Goal: Entertainment & Leisure: Browse casually

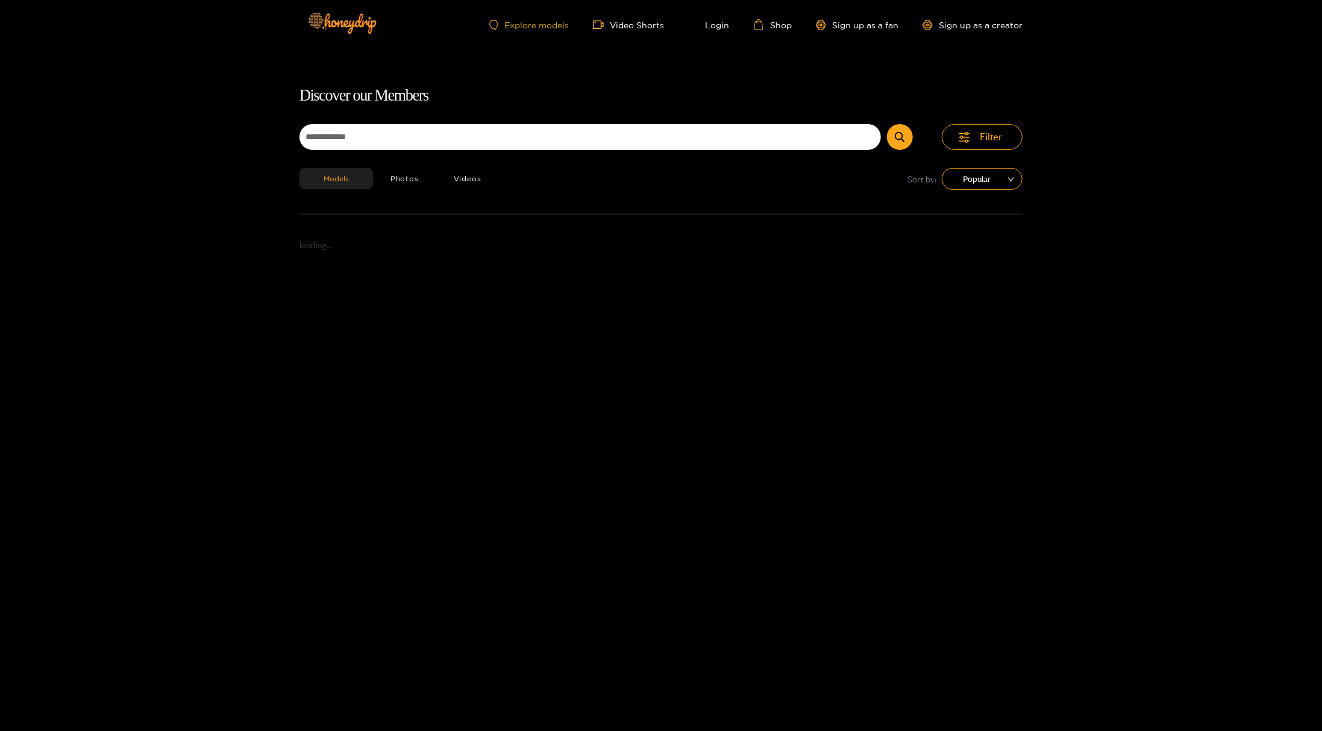
click at [537, 24] on link "Explore models" at bounding box center [529, 25] width 80 height 10
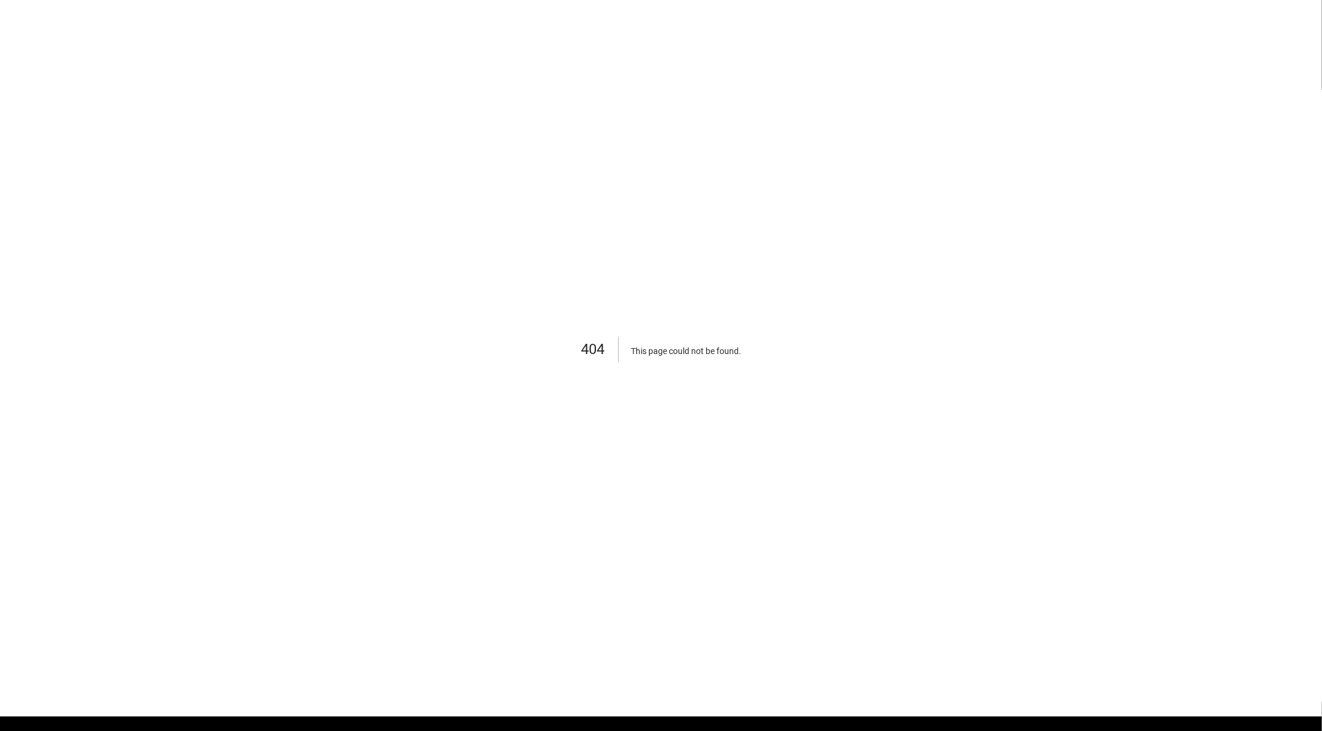
scroll to position [77, 0]
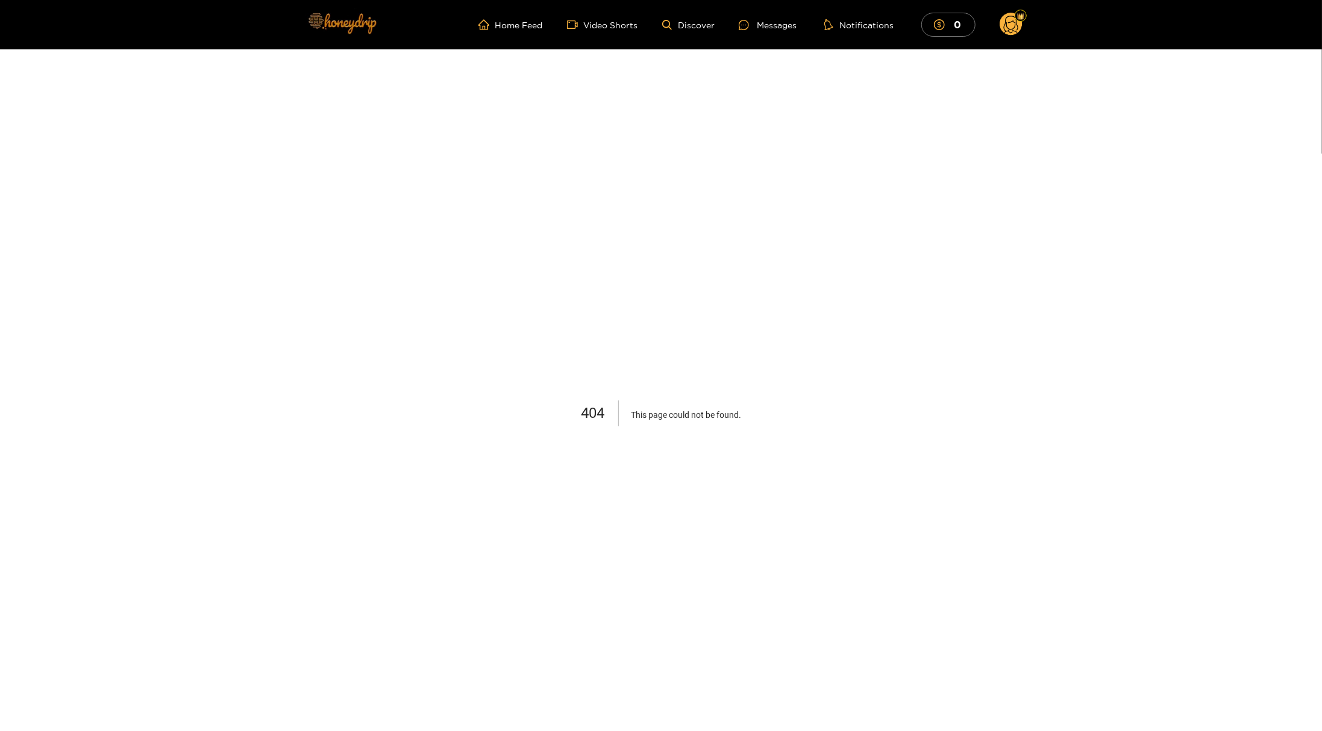
click at [359, 27] on img at bounding box center [341, 23] width 84 height 51
click at [534, 27] on link "Home Feed" at bounding box center [510, 24] width 64 height 11
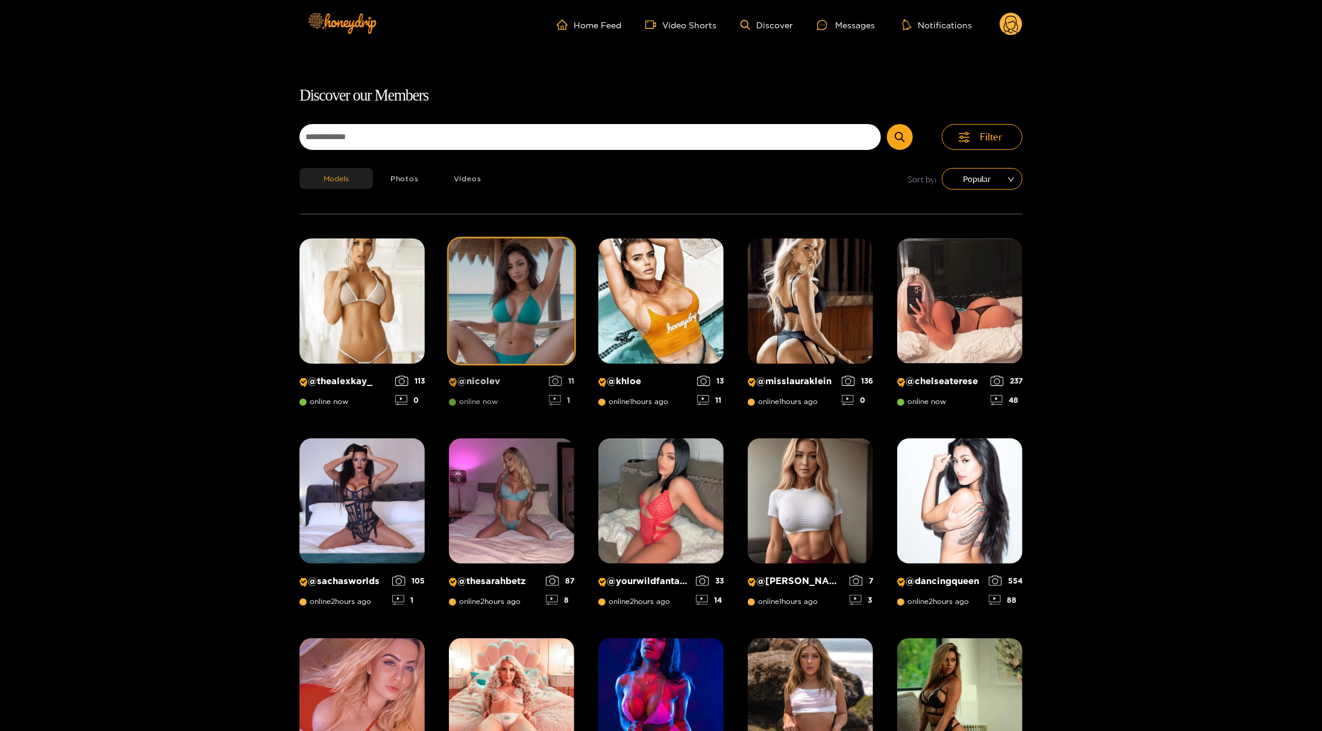
click at [552, 314] on img at bounding box center [511, 301] width 125 height 125
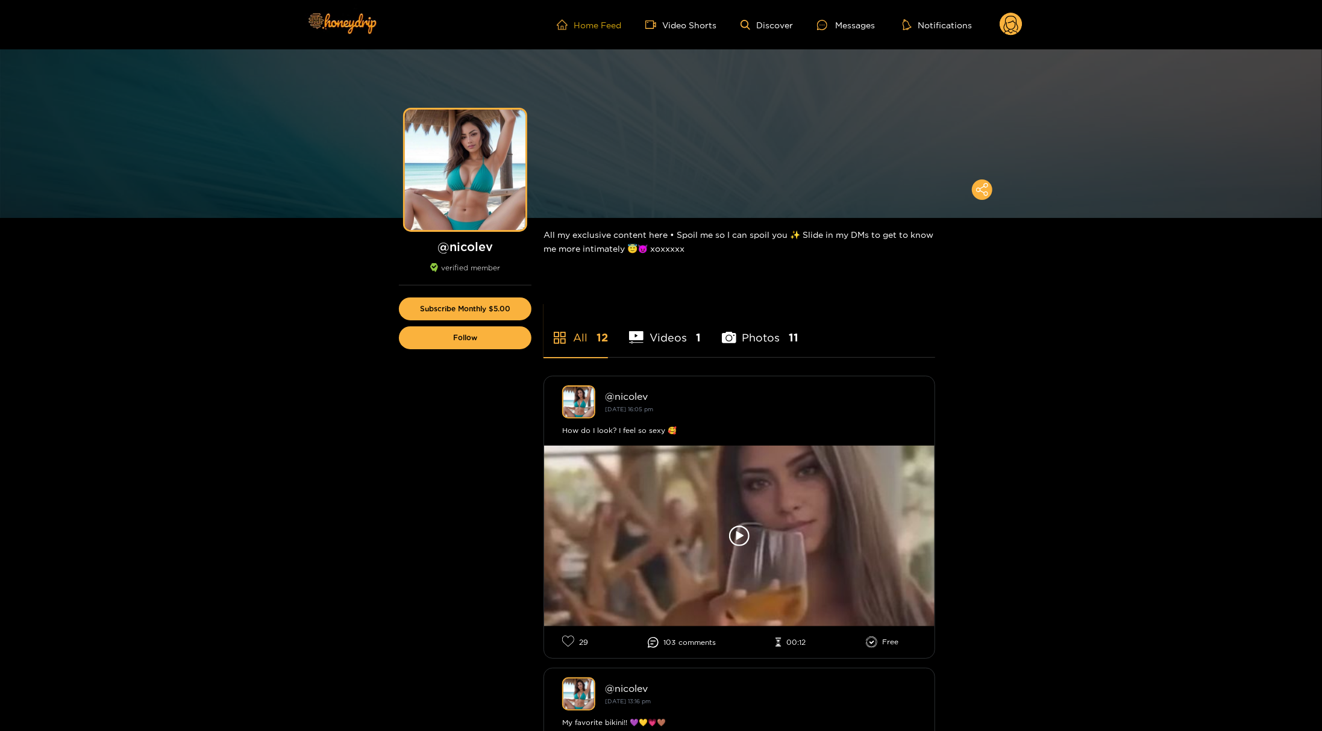
click at [593, 24] on link "Home Feed" at bounding box center [589, 24] width 64 height 11
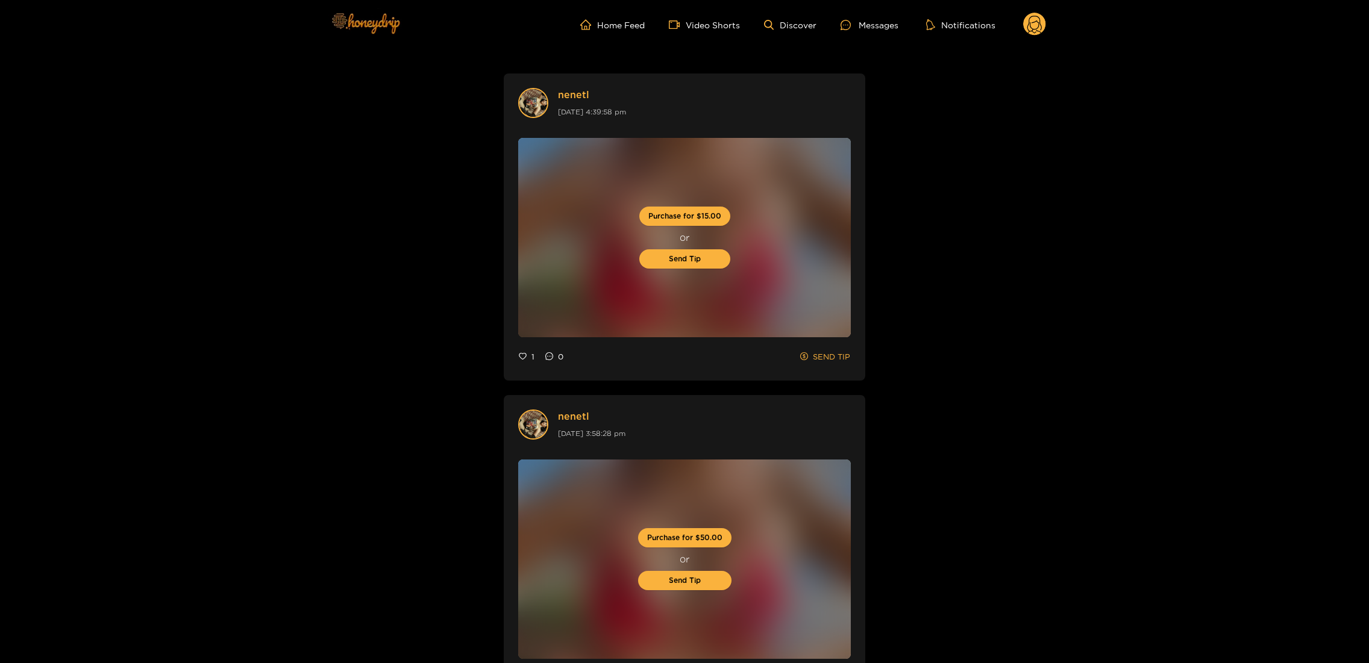
click at [378, 24] on img at bounding box center [365, 23] width 84 height 51
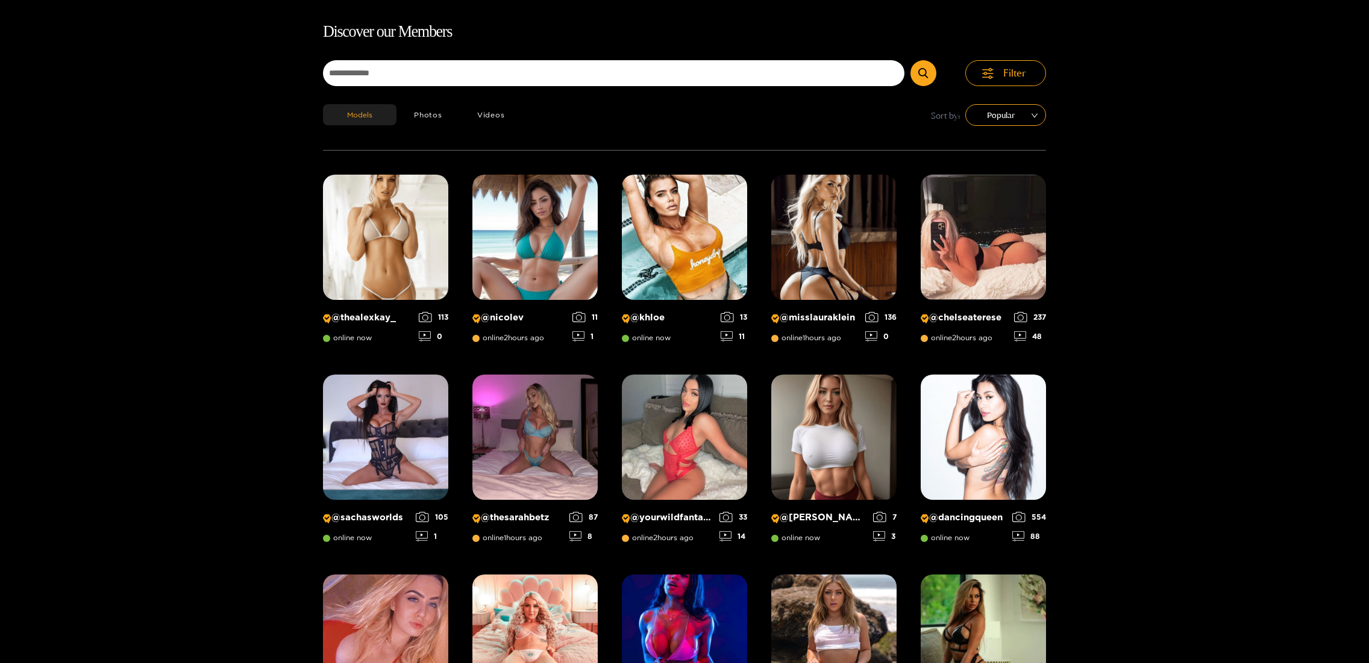
scroll to position [77, 0]
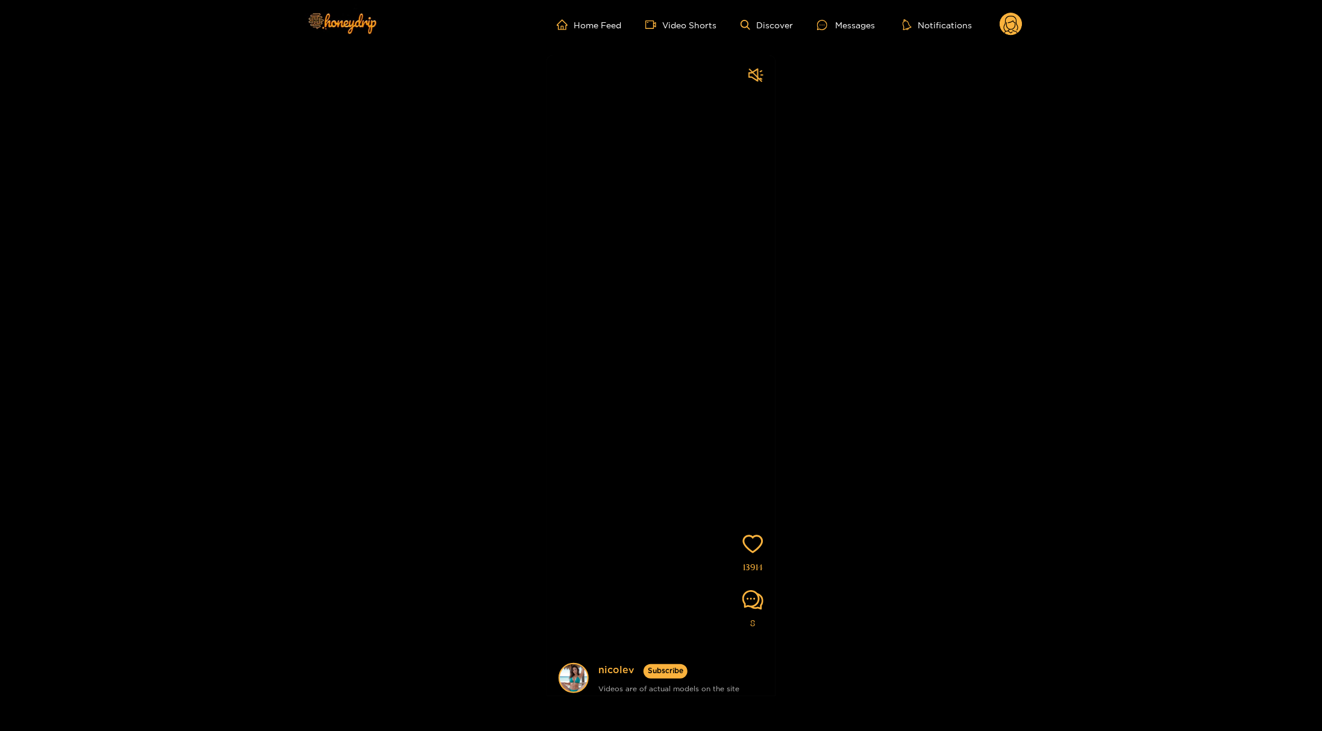
drag, startPoint x: 619, startPoint y: 382, endPoint x: 624, endPoint y: 348, distance: 34.2
click at [622, 356] on video at bounding box center [660, 414] width 229 height 719
drag, startPoint x: 669, startPoint y: 383, endPoint x: 675, endPoint y: 340, distance: 43.7
click at [673, 345] on video at bounding box center [660, 393] width 229 height 719
click at [681, 346] on video at bounding box center [660, 414] width 229 height 719
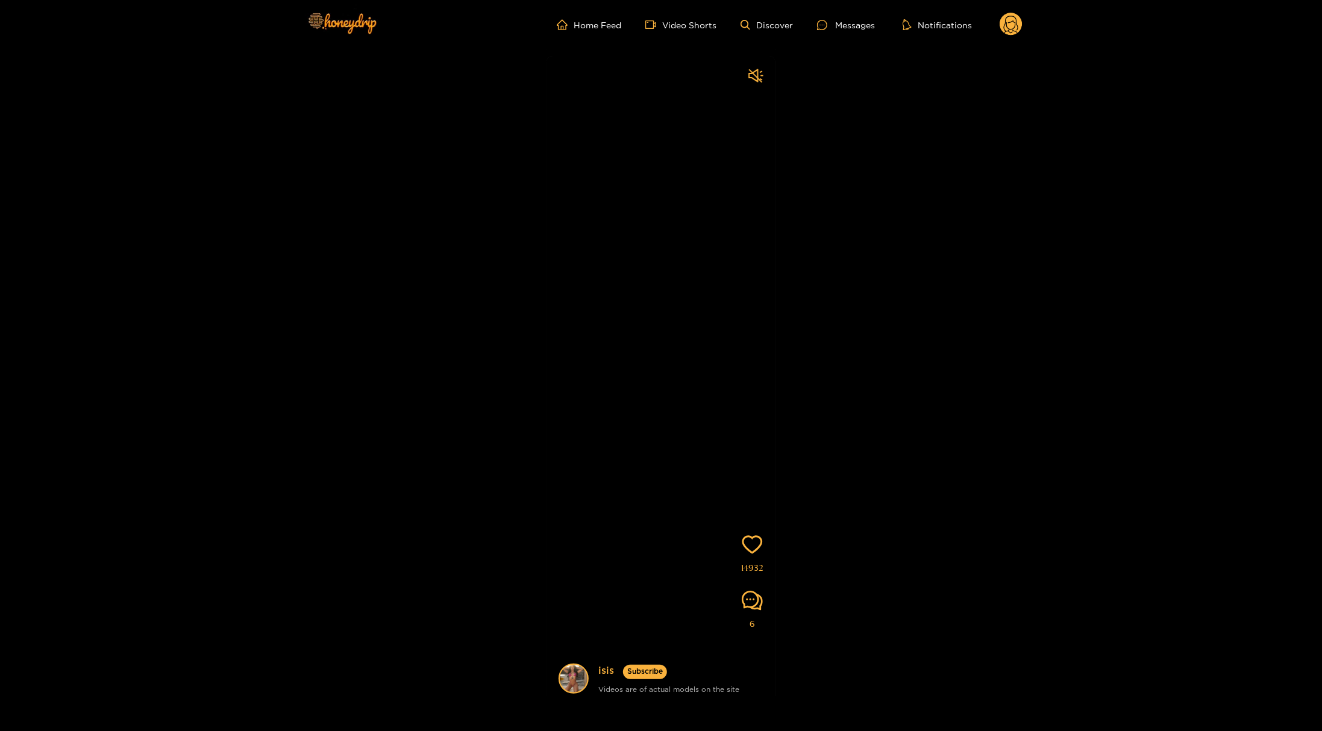
click at [682, 330] on video at bounding box center [660, 415] width 229 height 719
drag, startPoint x: 680, startPoint y: 330, endPoint x: 681, endPoint y: 279, distance: 51.2
click at [681, 291] on video at bounding box center [660, 420] width 229 height 719
click at [614, 26] on link "Home Feed" at bounding box center [589, 24] width 64 height 11
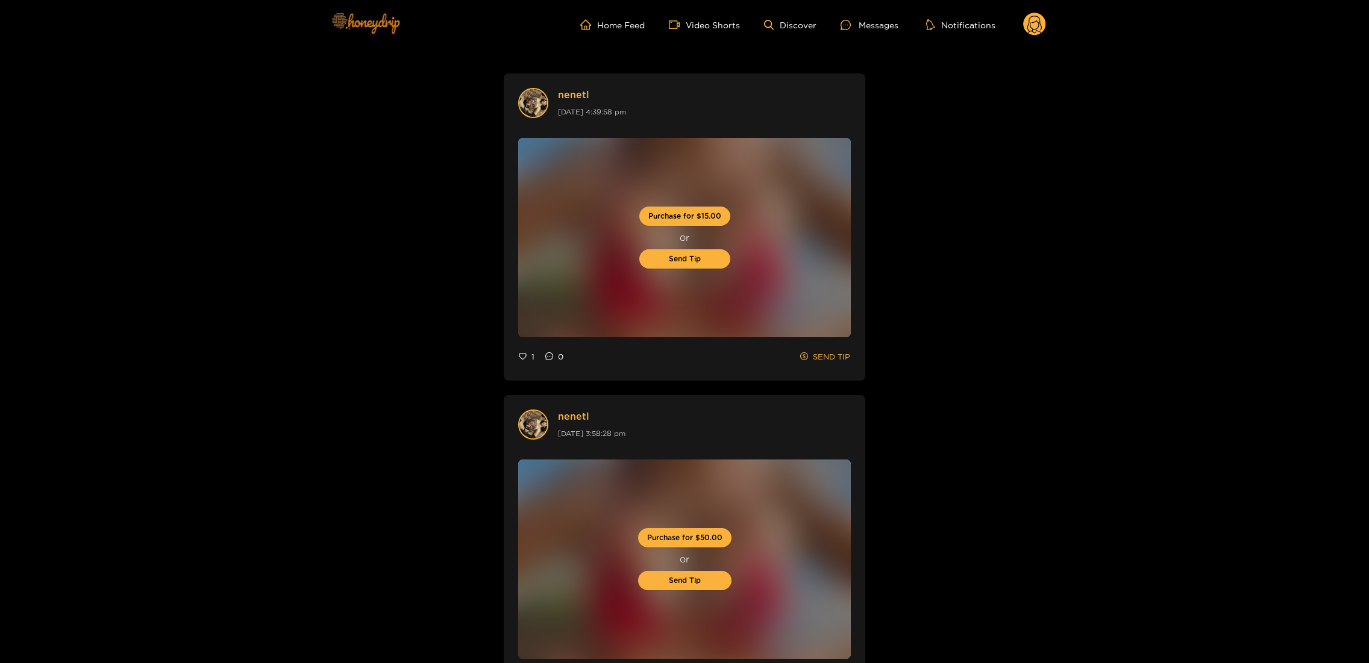
click at [371, 22] on img at bounding box center [365, 23] width 84 height 51
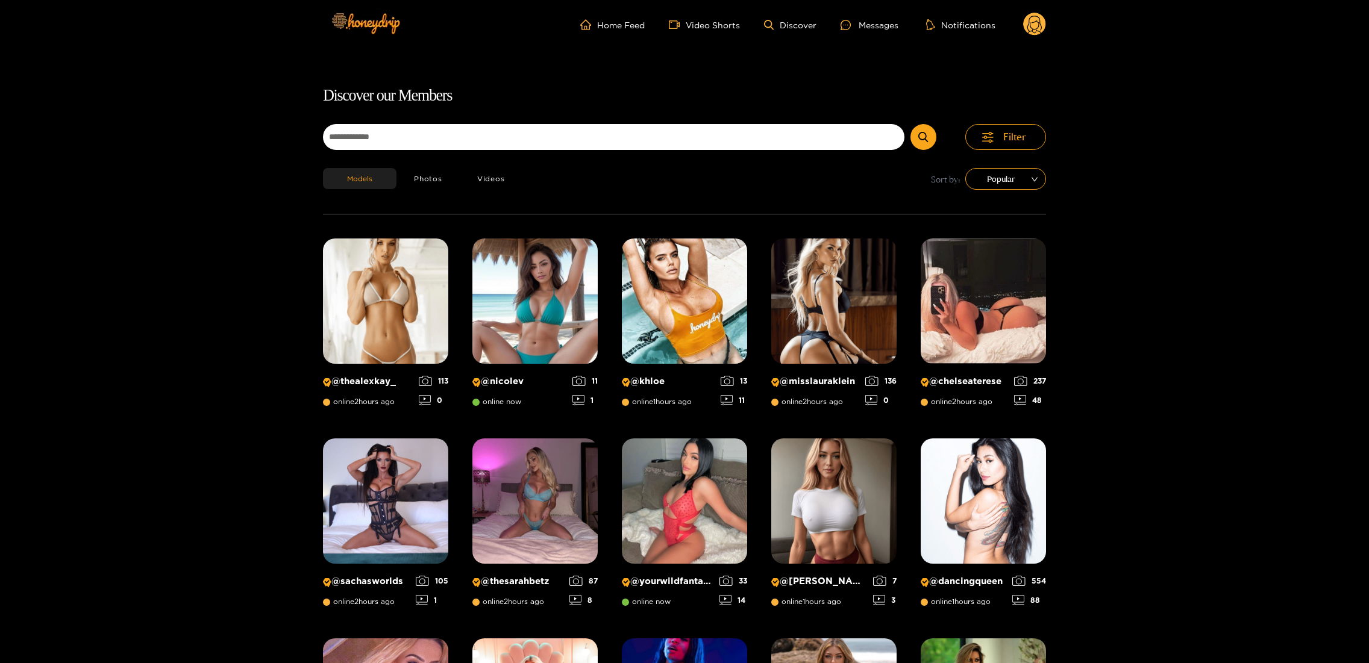
click at [686, 23] on span "video-camera" at bounding box center [677, 24] width 17 height 11
click at [364, 24] on img at bounding box center [365, 23] width 84 height 51
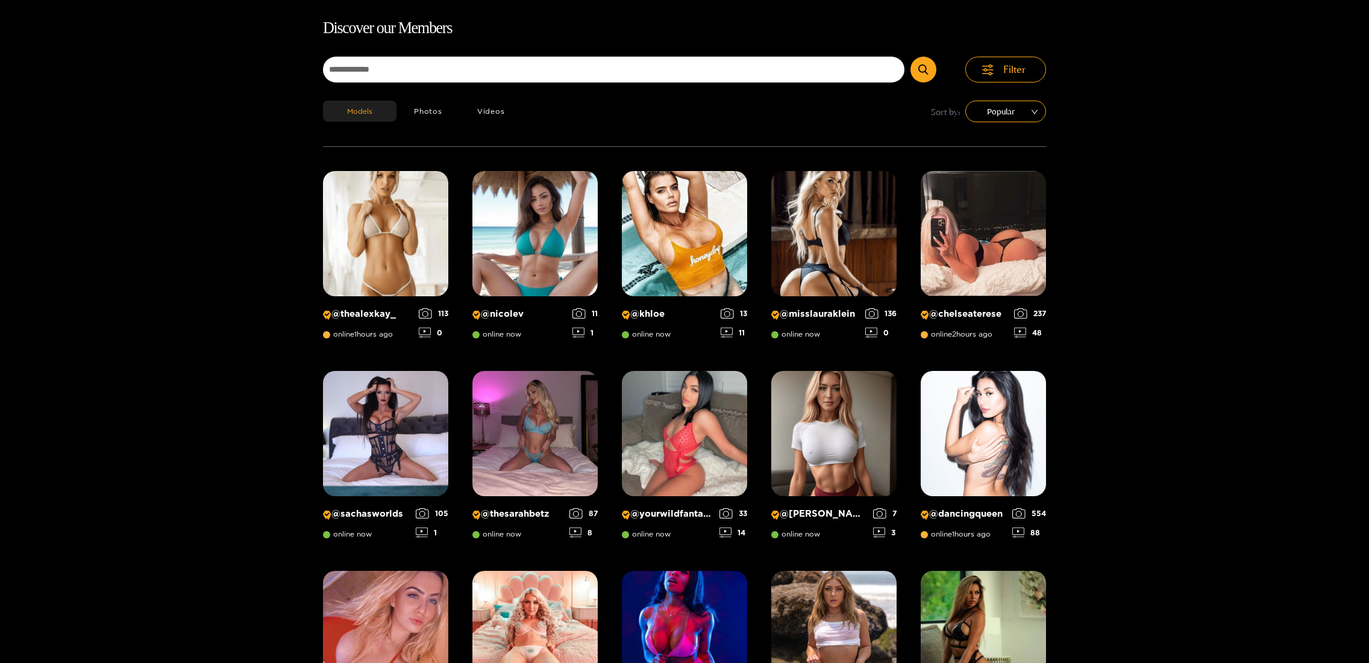
scroll to position [77, 0]
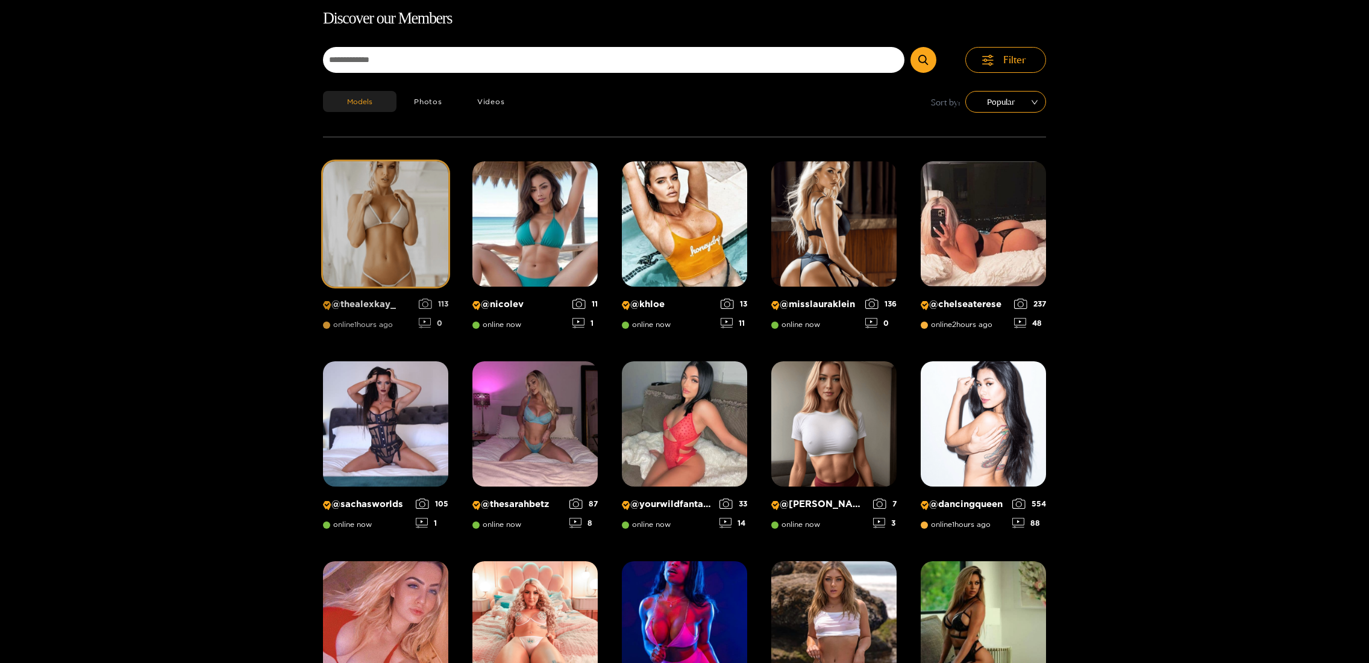
click at [361, 202] on img at bounding box center [385, 223] width 125 height 125
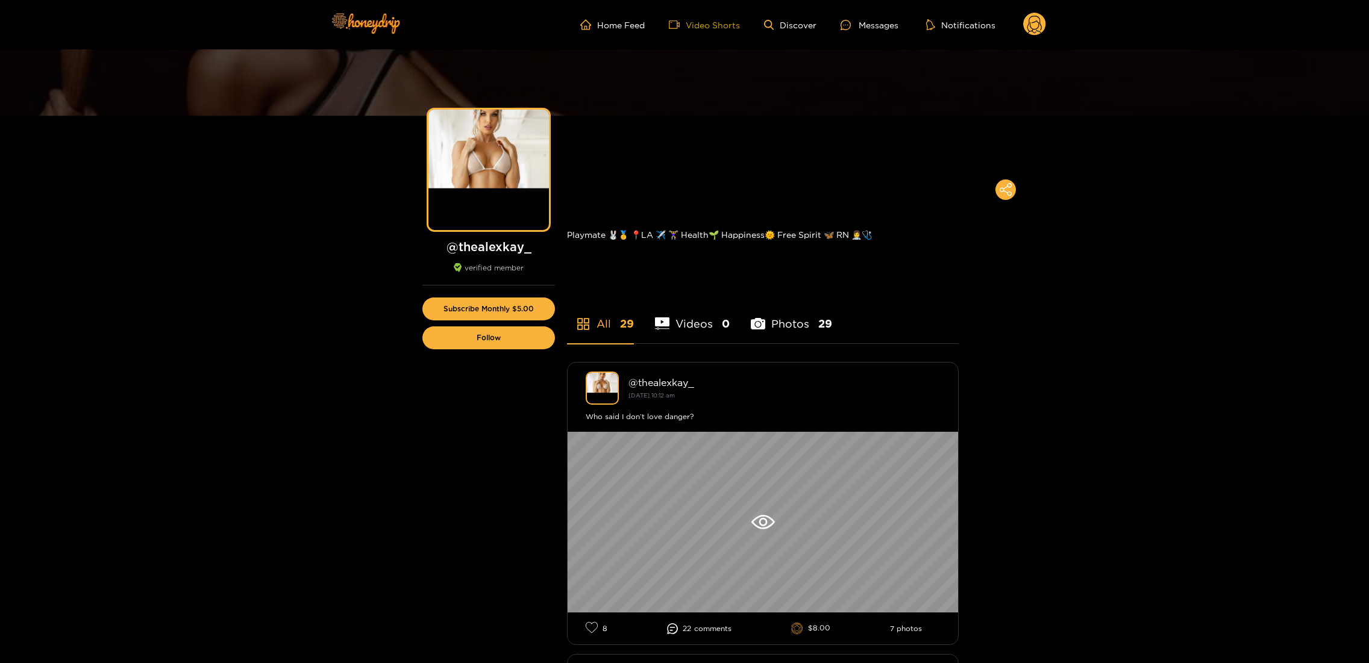
click at [718, 24] on link "Video Shorts" at bounding box center [704, 24] width 71 height 11
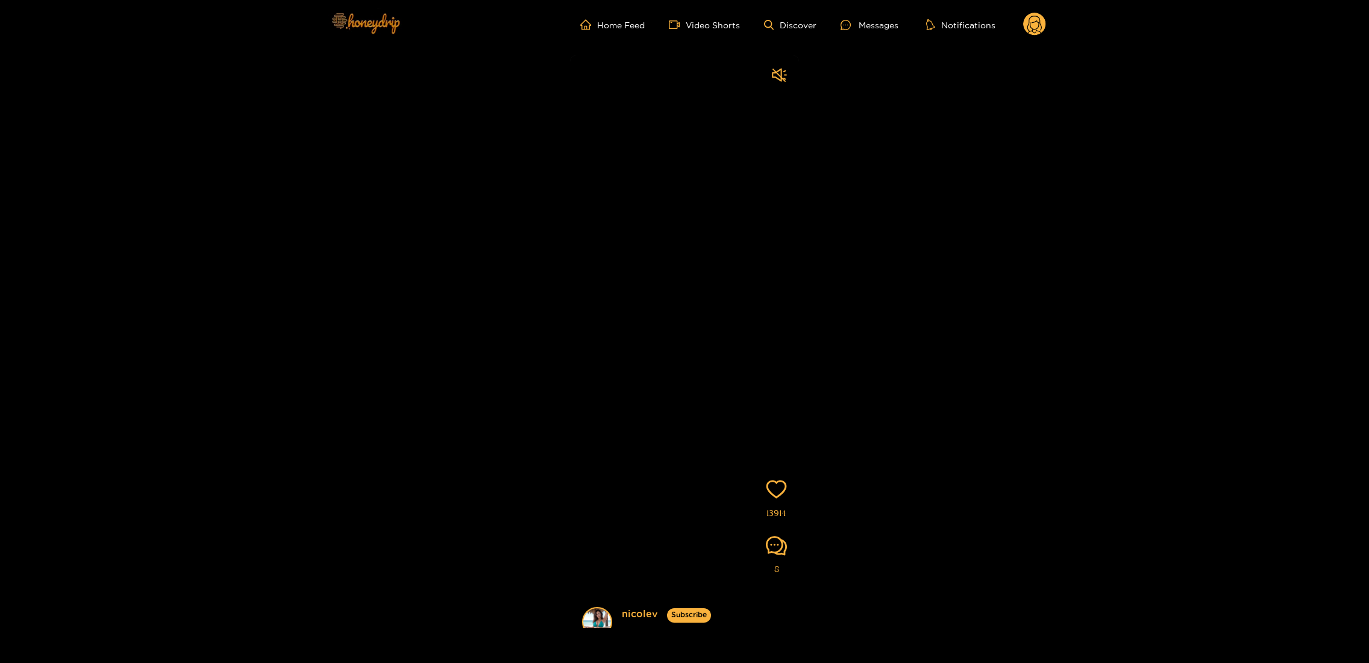
click at [389, 24] on img at bounding box center [365, 23] width 84 height 51
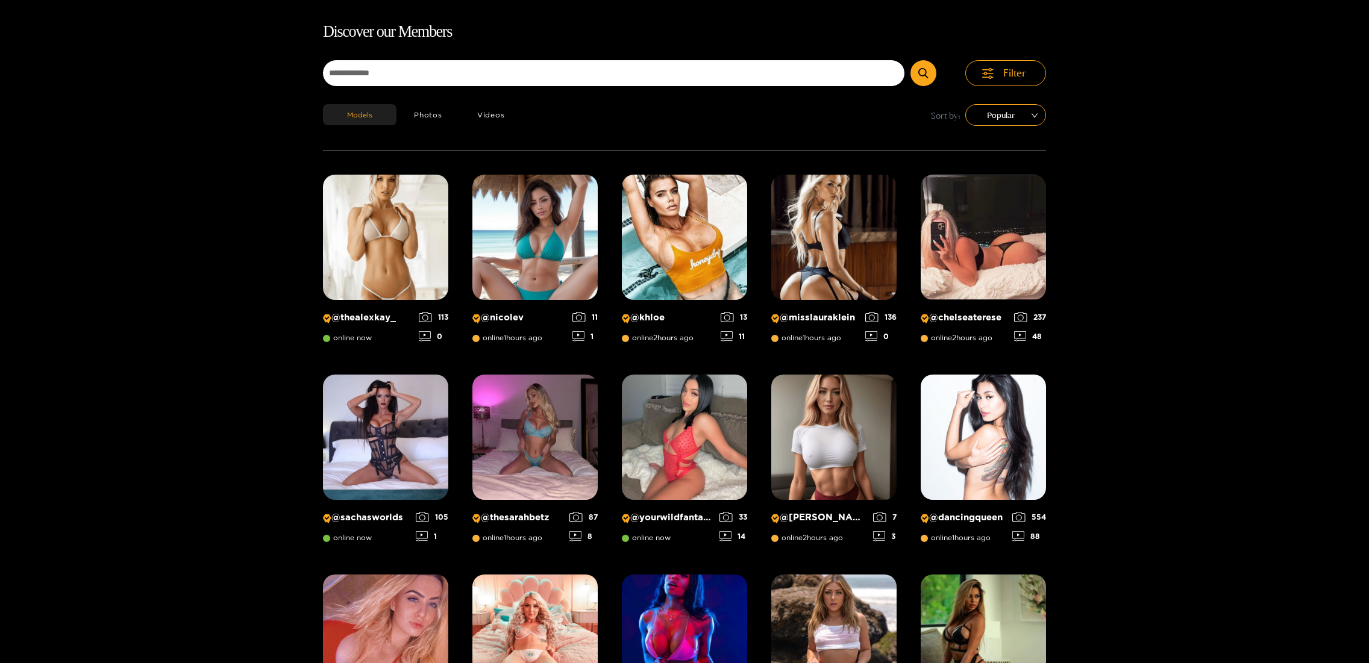
scroll to position [77, 0]
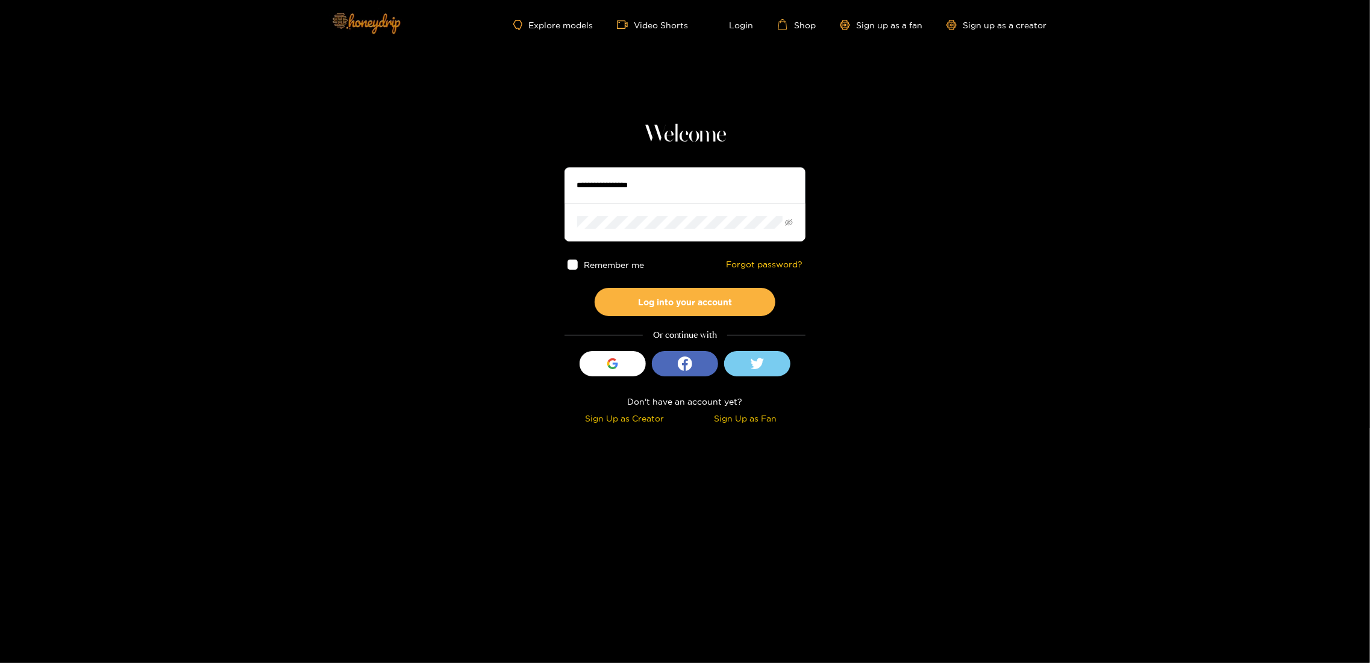
type input "********"
click at [356, 33] on img at bounding box center [365, 23] width 84 height 51
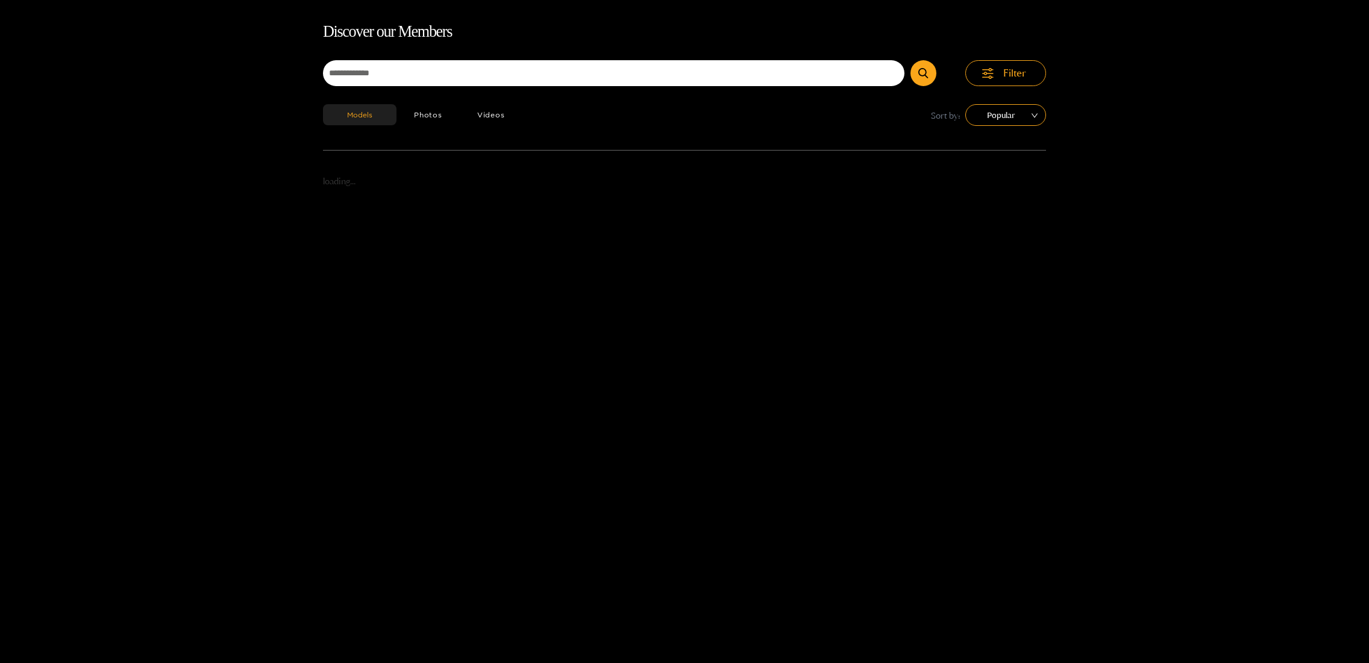
scroll to position [77, 0]
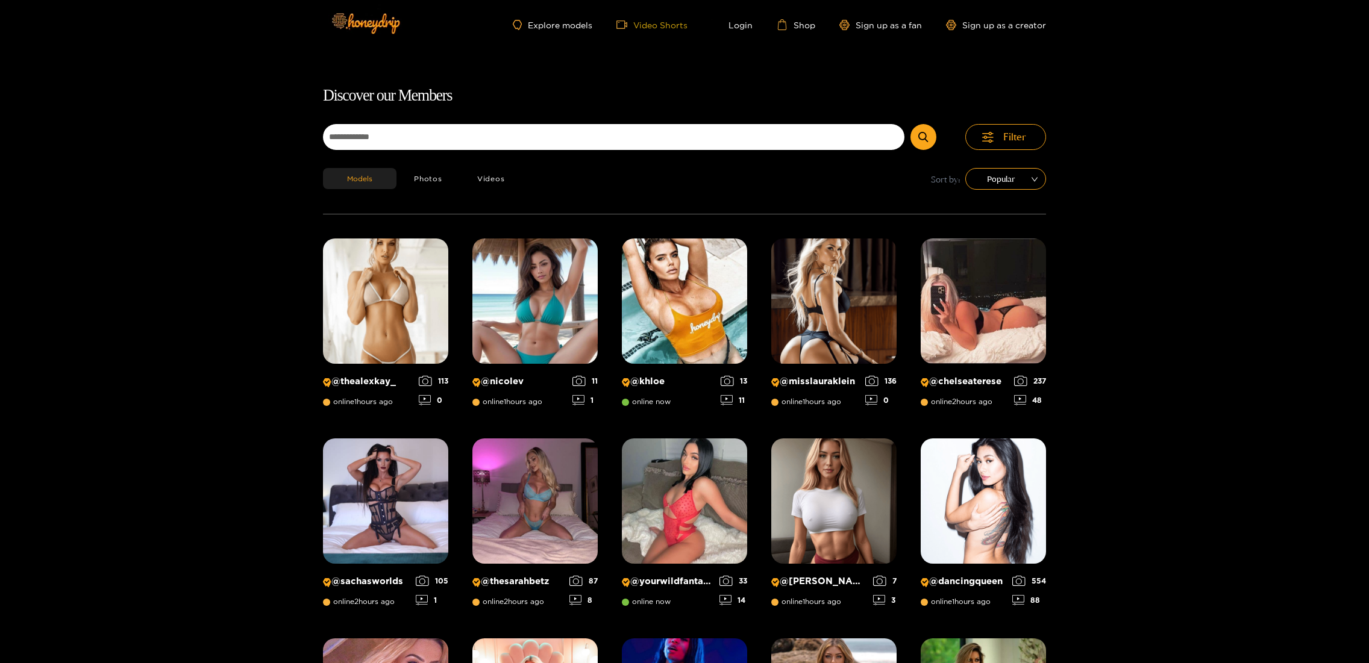
click at [660, 24] on link "Video Shorts" at bounding box center [651, 24] width 71 height 11
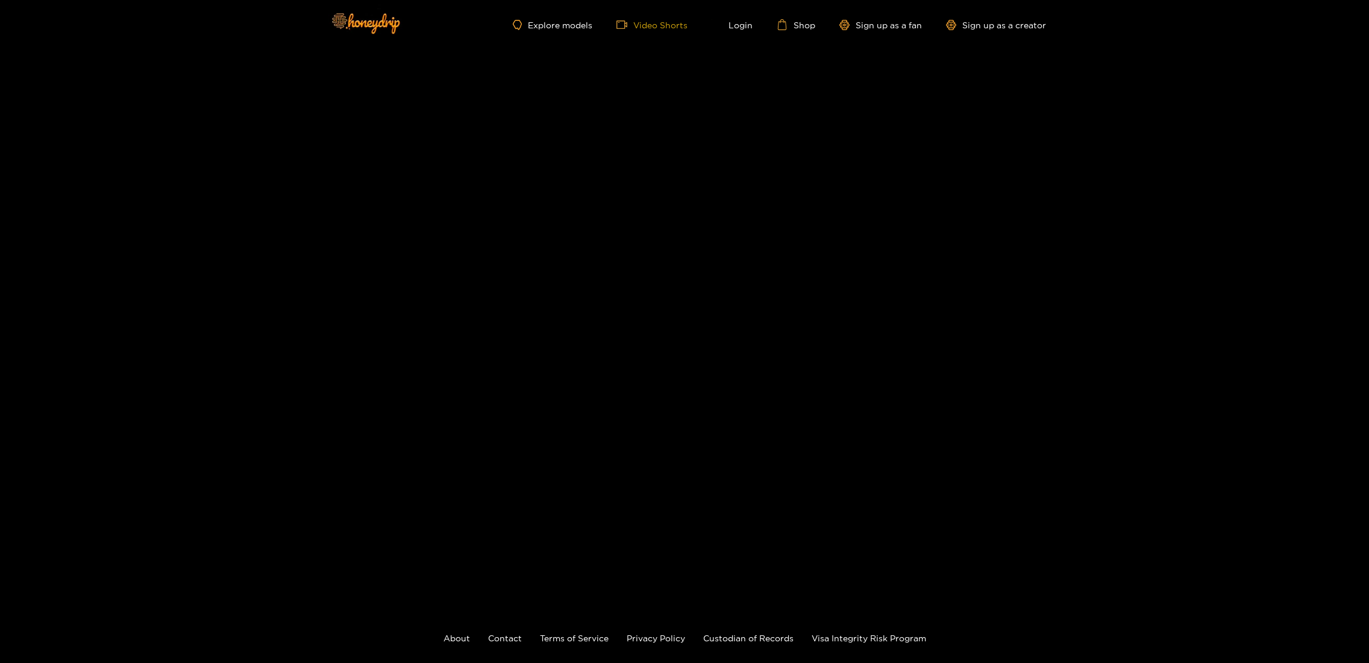
scroll to position [77, 0]
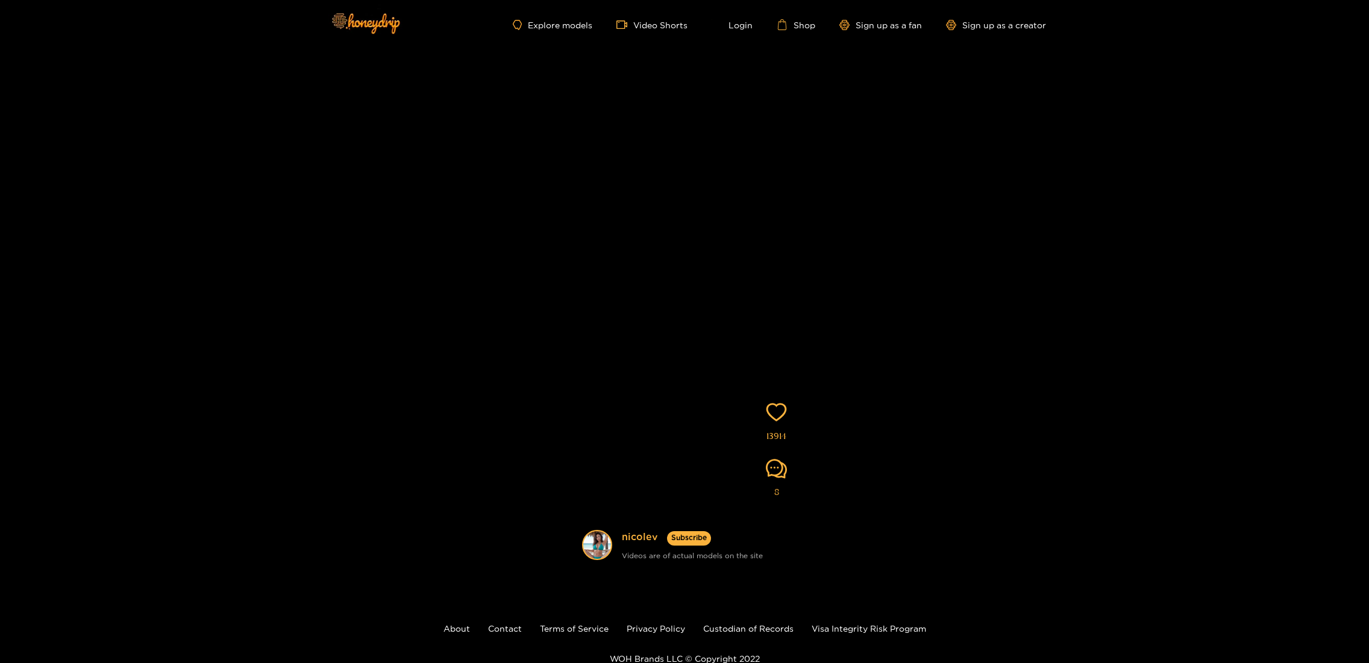
drag, startPoint x: 696, startPoint y: 234, endPoint x: 685, endPoint y: 180, distance: 55.3
click at [692, 208] on video at bounding box center [684, 303] width 229 height 651
click at [690, 229] on video at bounding box center [684, 303] width 229 height 651
click at [381, 26] on img at bounding box center [365, 23] width 84 height 51
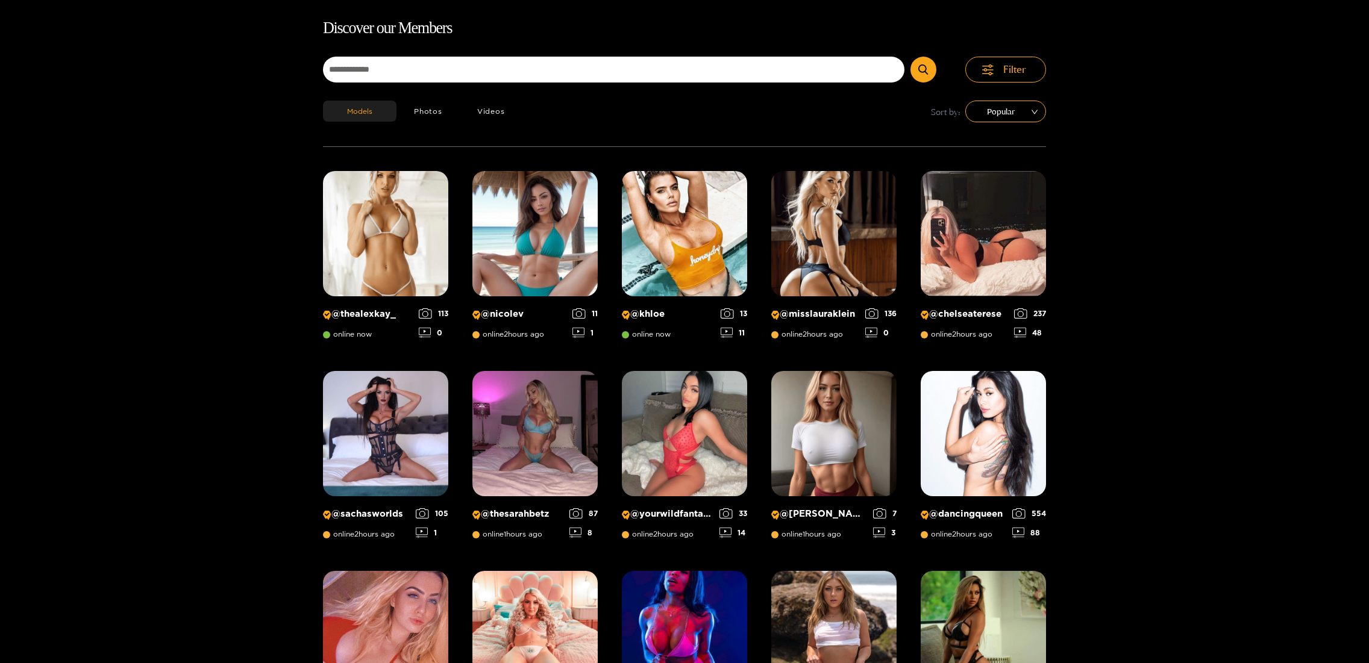
scroll to position [77, 0]
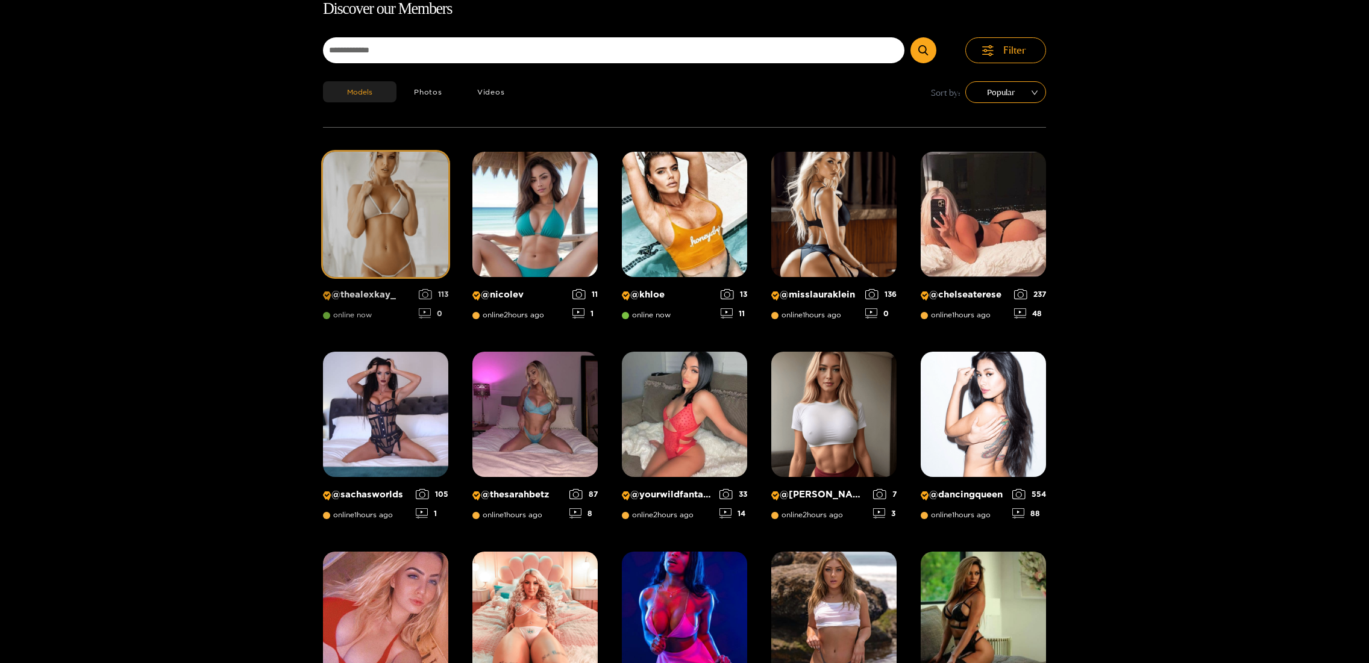
scroll to position [77, 0]
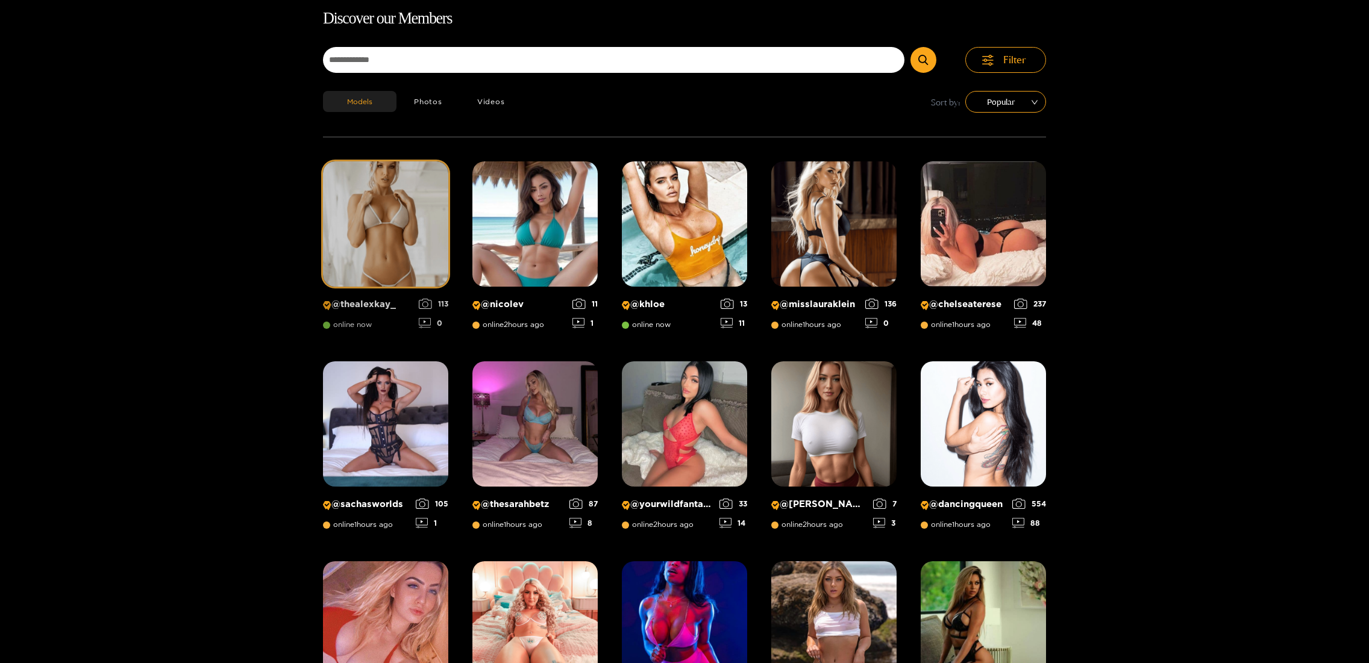
click at [386, 187] on img at bounding box center [385, 223] width 125 height 125
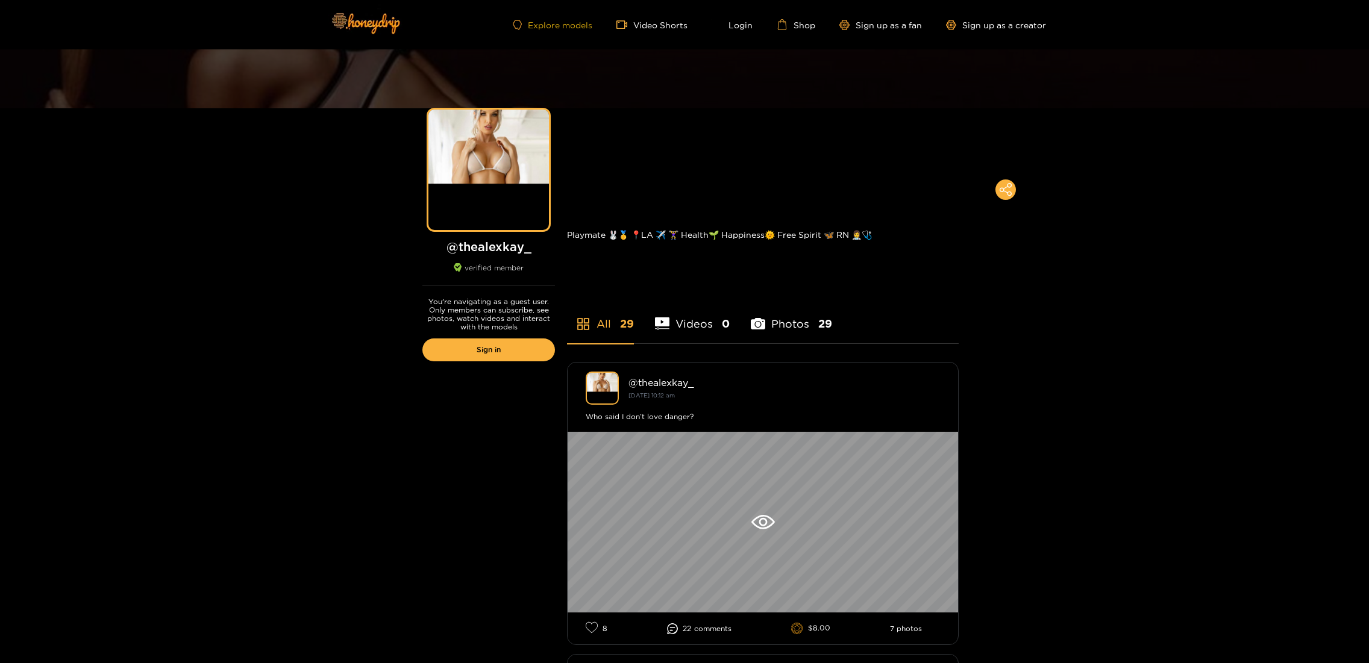
click at [579, 27] on link "Explore models" at bounding box center [553, 25] width 80 height 10
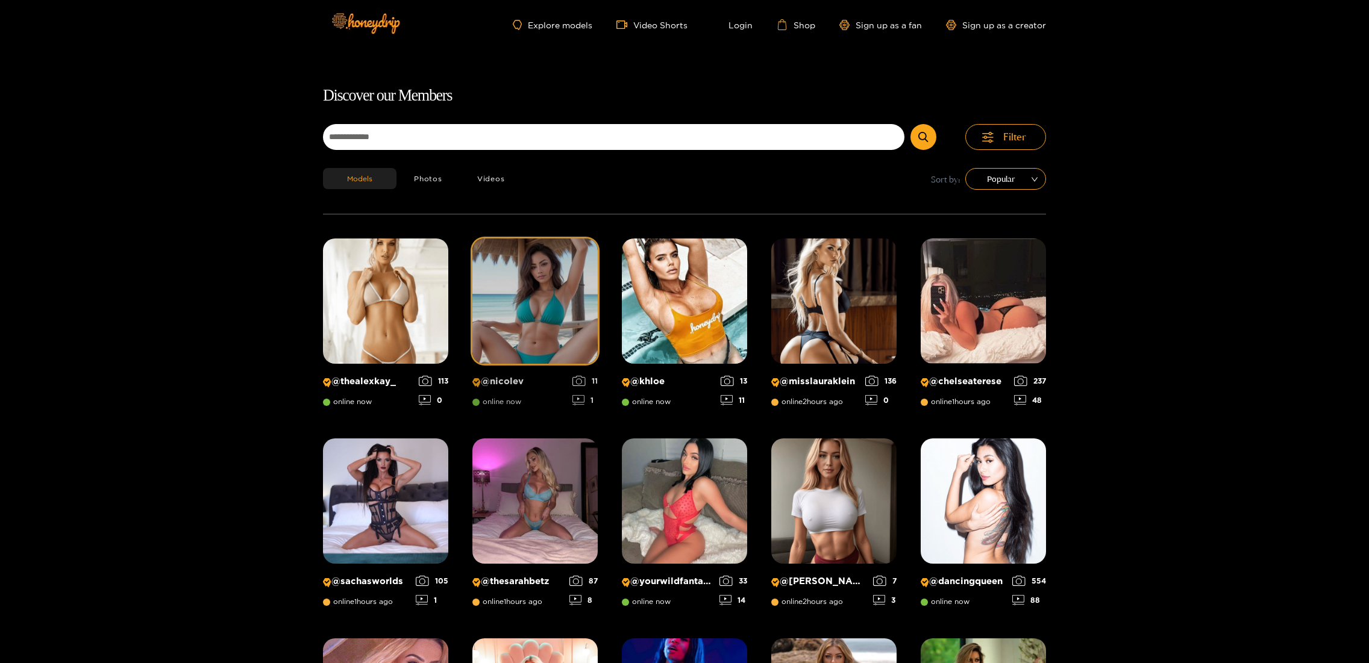
click at [518, 297] on img at bounding box center [534, 301] width 125 height 125
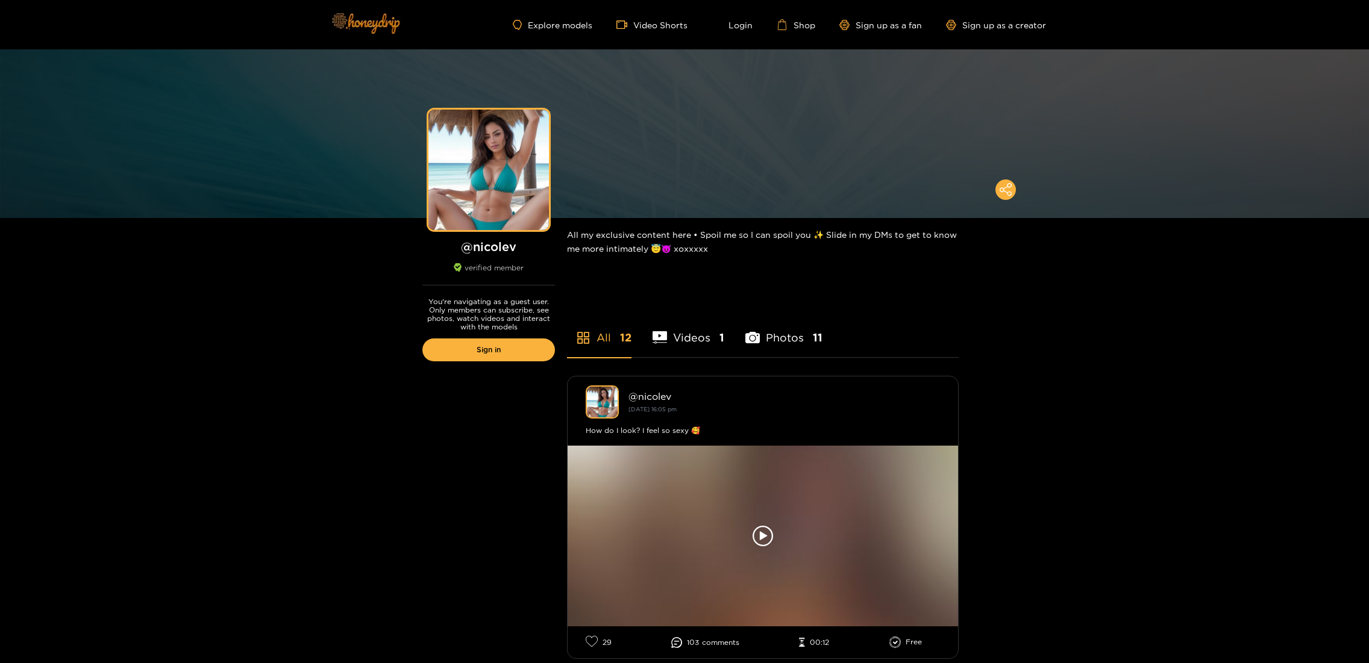
click at [387, 23] on img at bounding box center [365, 23] width 84 height 51
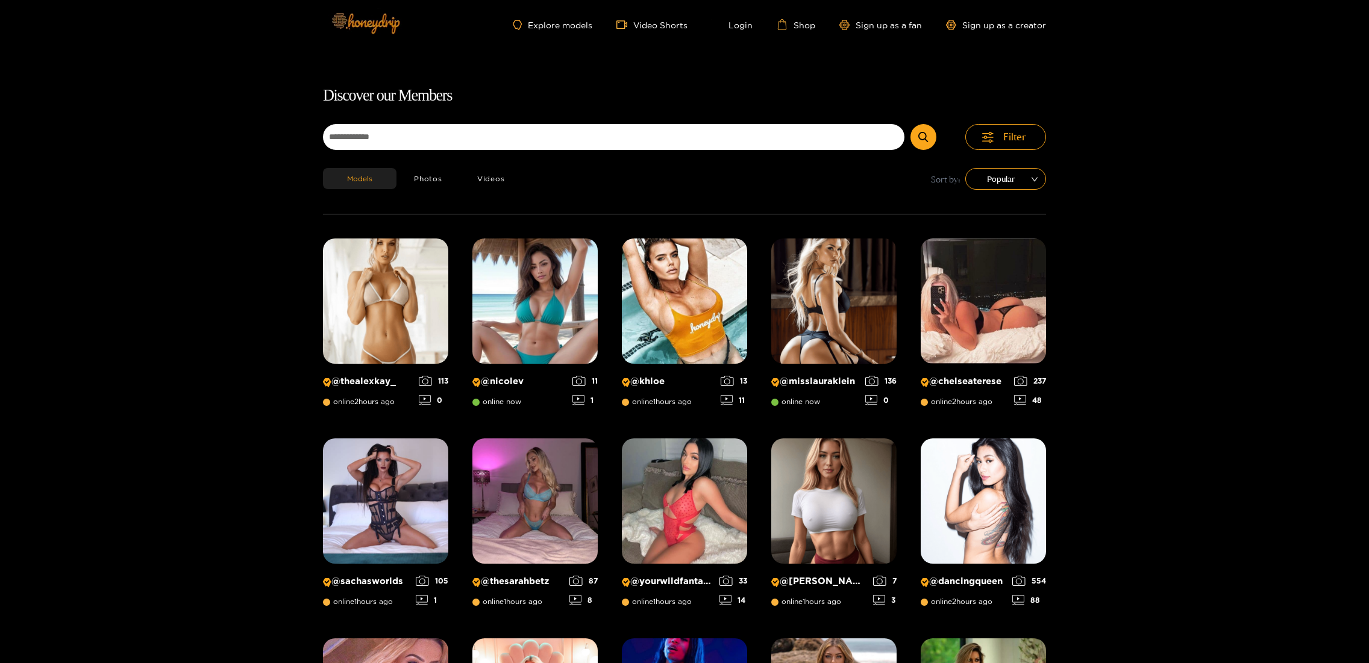
scroll to position [77, 0]
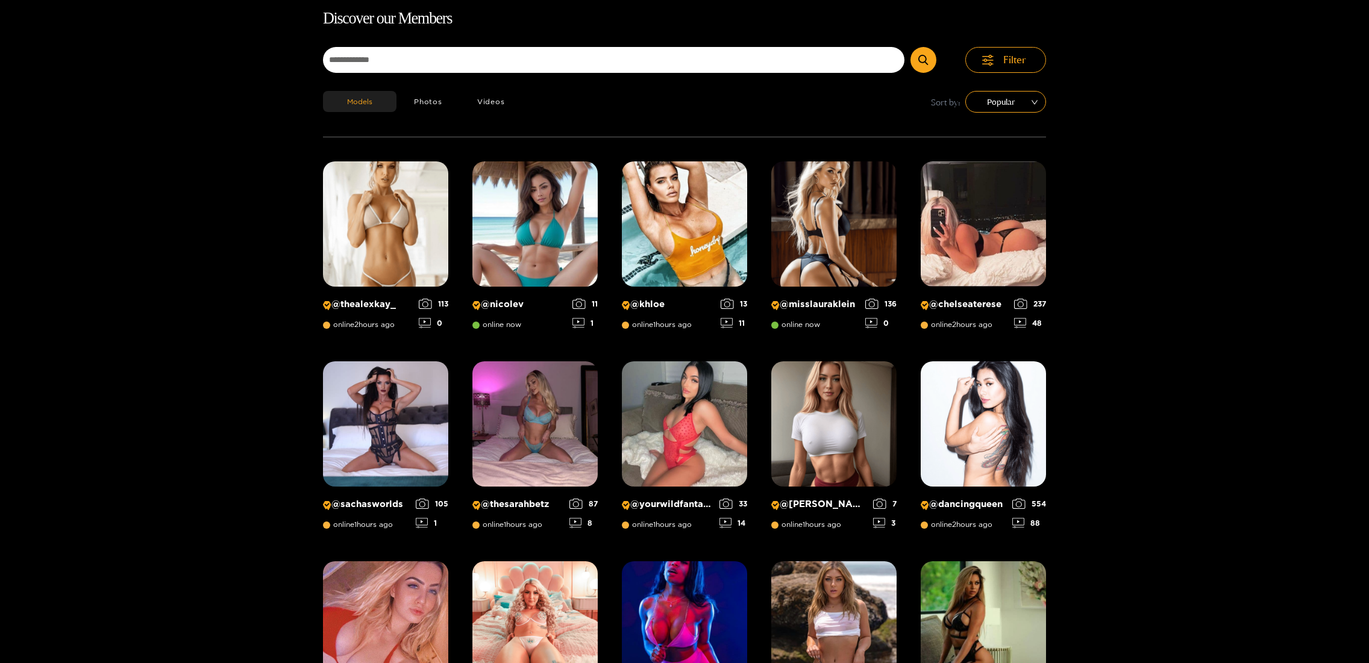
click at [181, 184] on div "Discover our Members Filter Models Photos Videos Sort by: Popular @ thealexkay_…" at bounding box center [684, 620] width 1369 height 1229
click at [211, 265] on div "Discover our Members Filter Models Photos Videos Sort by: Popular @ thealexkay_…" at bounding box center [684, 620] width 1369 height 1229
